Goal: Use online tool/utility: Utilize a website feature to perform a specific function

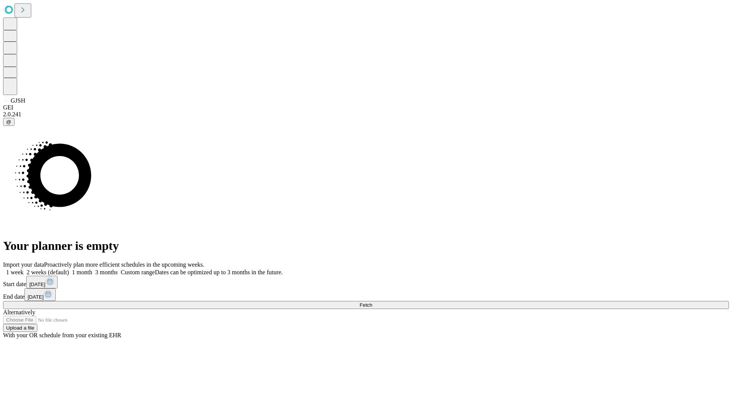
click at [372, 302] on span "Fetch" at bounding box center [365, 305] width 13 height 6
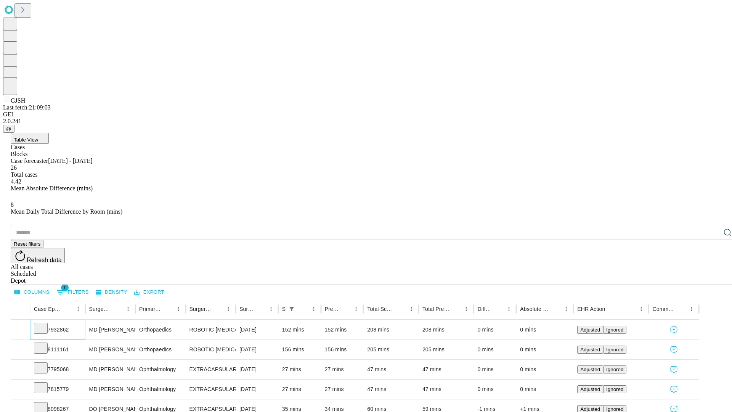
click at [45, 324] on icon at bounding box center [41, 328] width 8 height 8
